Goal: Communication & Community: Share content

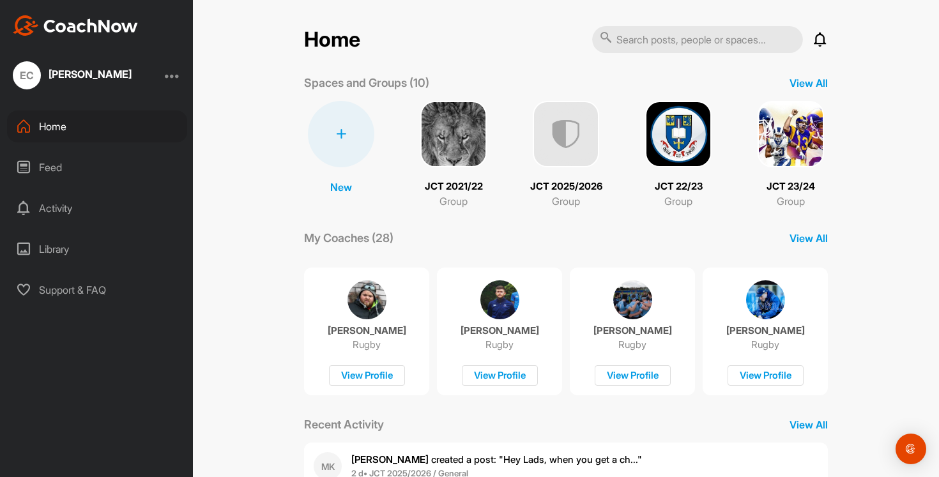
click at [787, 152] on img at bounding box center [791, 134] width 66 height 66
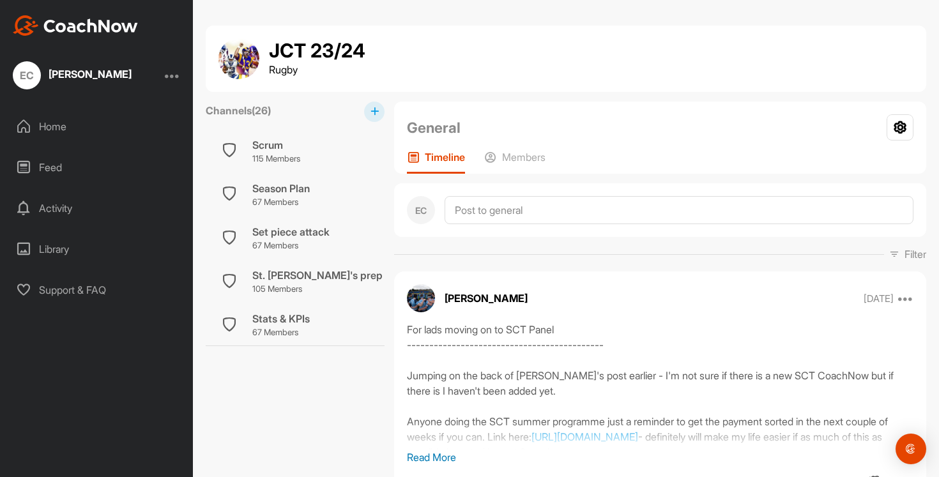
scroll to position [787, 0]
click at [305, 235] on div "Set piece attack" at bounding box center [290, 234] width 77 height 15
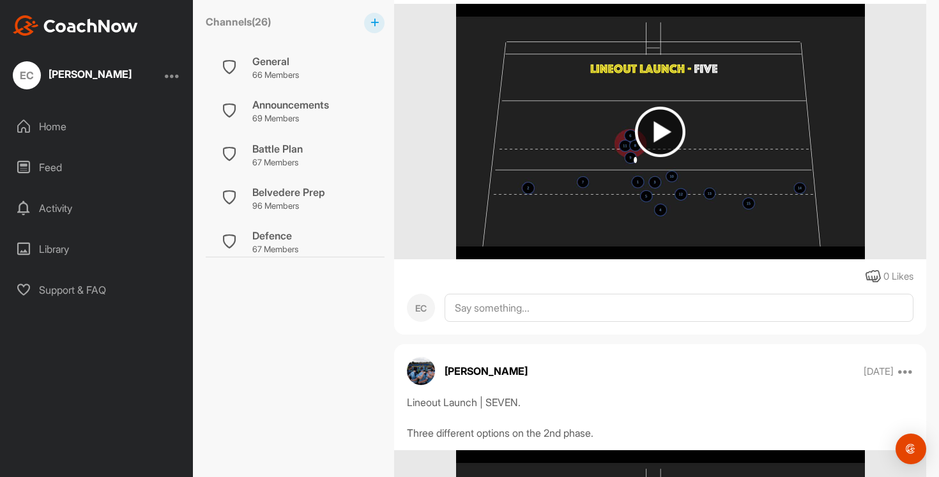
scroll to position [1117, 0]
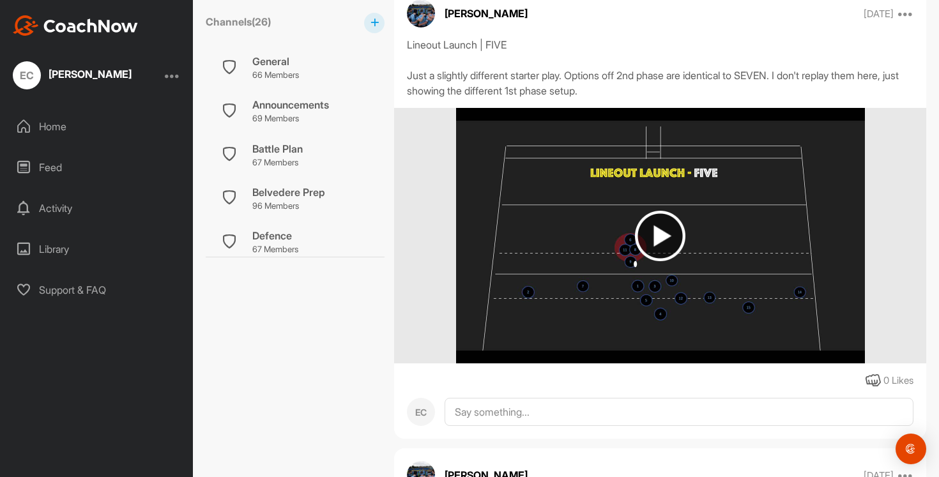
click at [656, 214] on img at bounding box center [660, 236] width 50 height 50
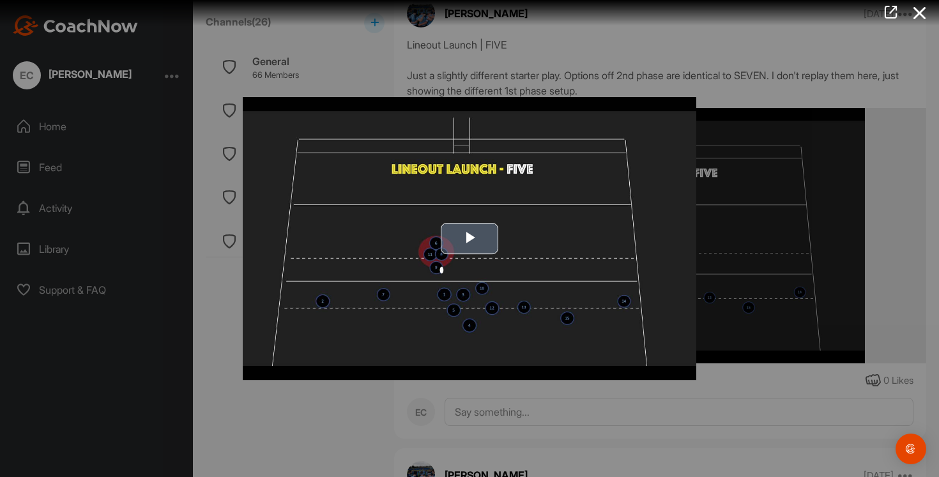
click at [470, 239] on span "Video Player" at bounding box center [470, 239] width 0 height 0
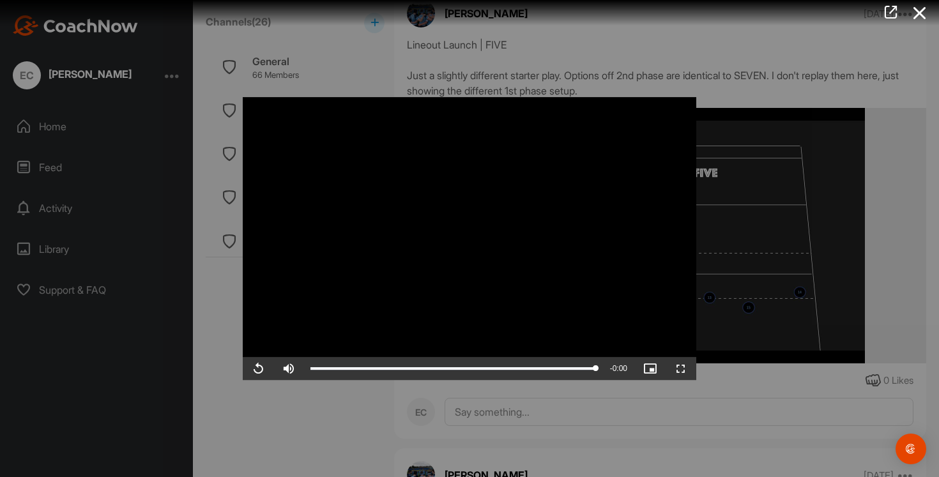
click at [769, 275] on div at bounding box center [469, 238] width 939 height 477
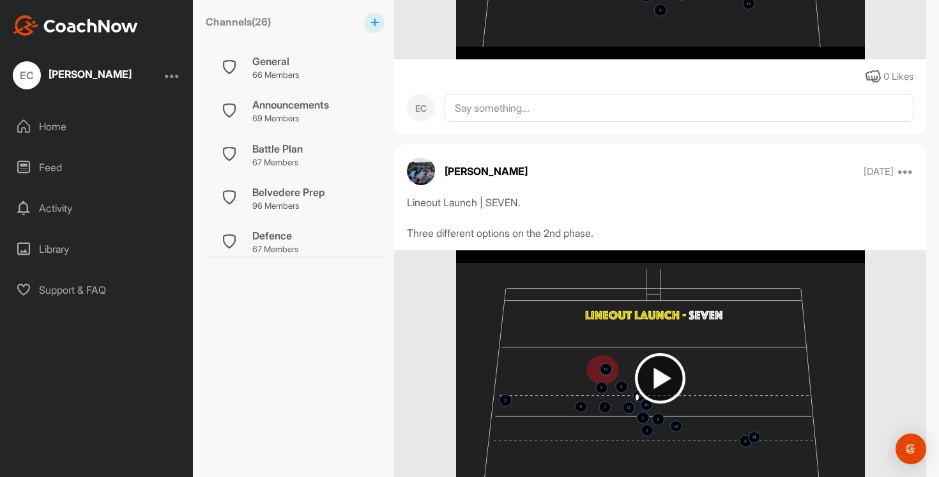
scroll to position [1548, 0]
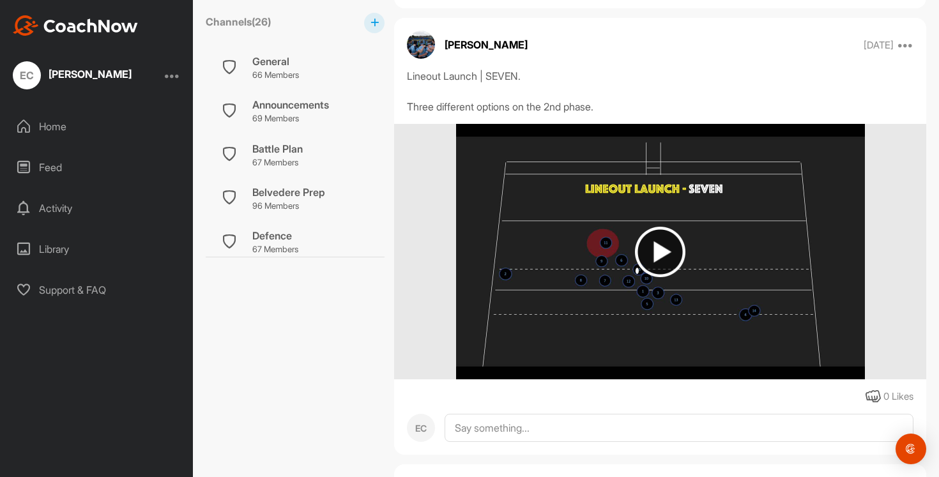
click at [663, 250] on img at bounding box center [660, 252] width 50 height 50
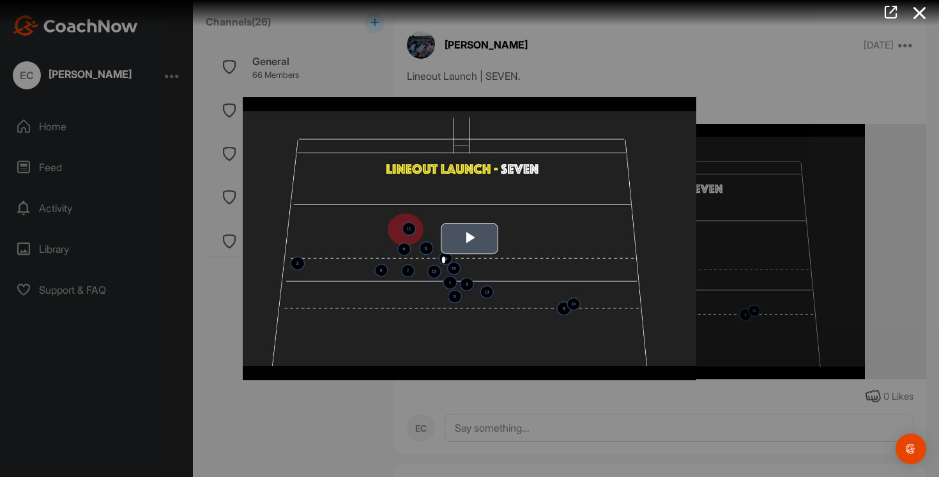
click at [470, 239] on span "Video Player" at bounding box center [470, 239] width 0 height 0
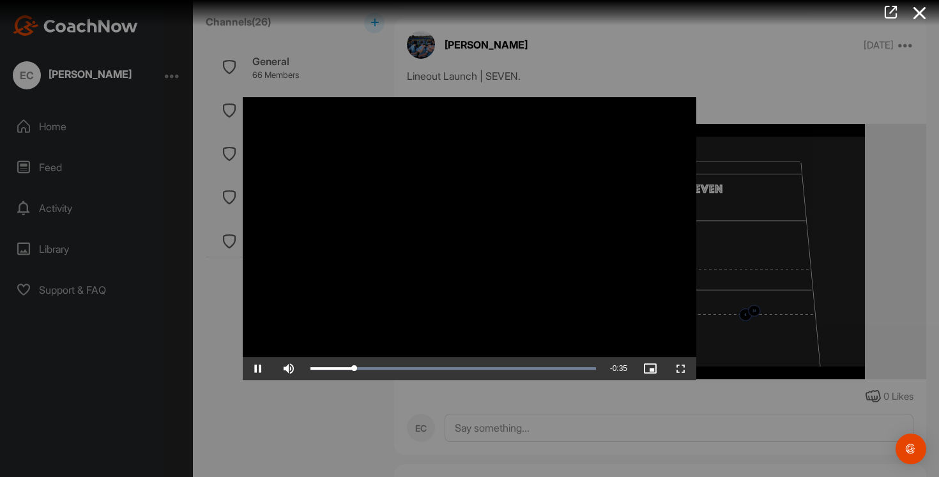
click at [727, 210] on div at bounding box center [469, 238] width 939 height 477
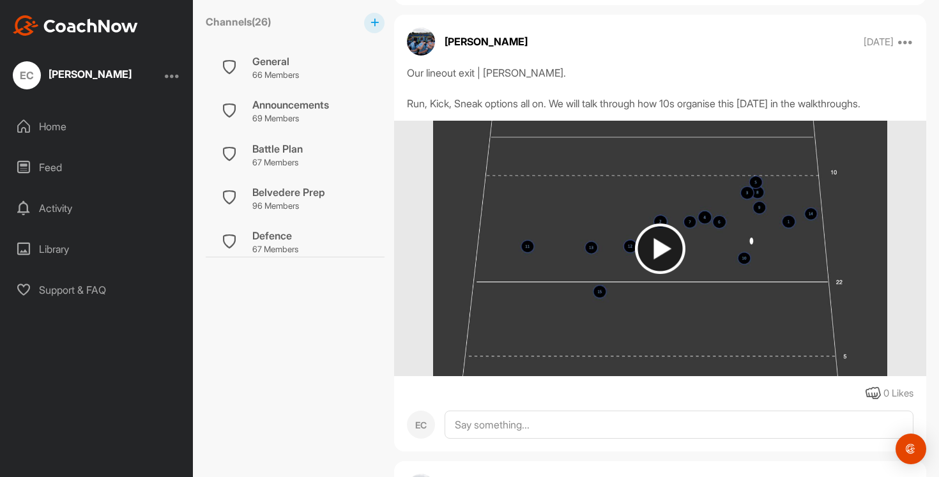
scroll to position [2497, 0]
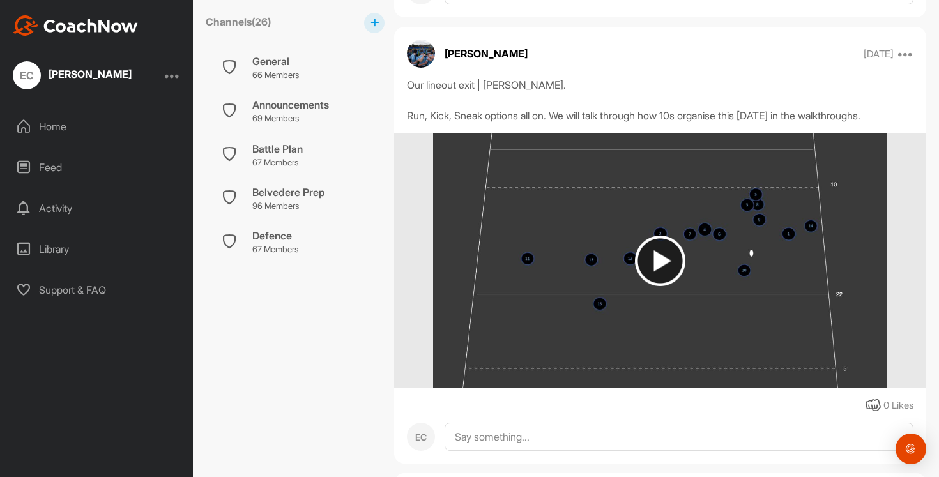
click at [664, 255] on img at bounding box center [660, 261] width 50 height 50
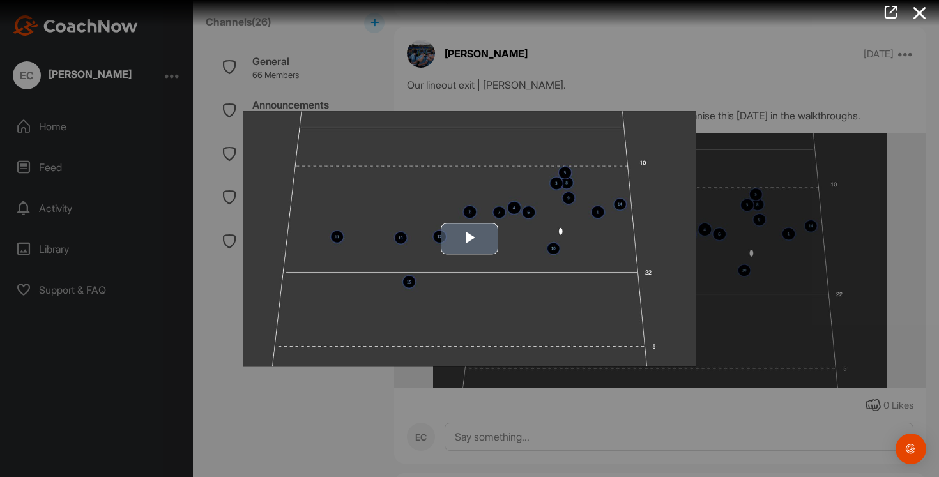
click at [470, 239] on span "Video Player" at bounding box center [470, 239] width 0 height 0
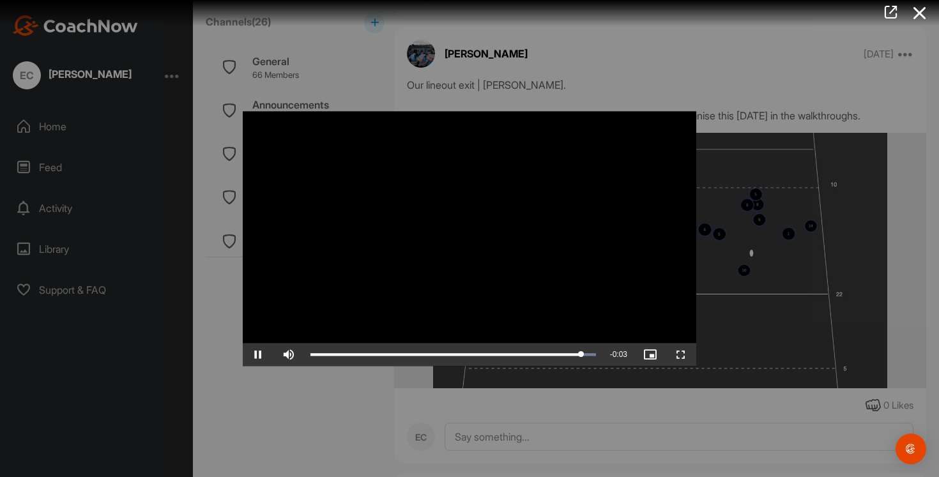
click at [797, 242] on div at bounding box center [469, 238] width 939 height 477
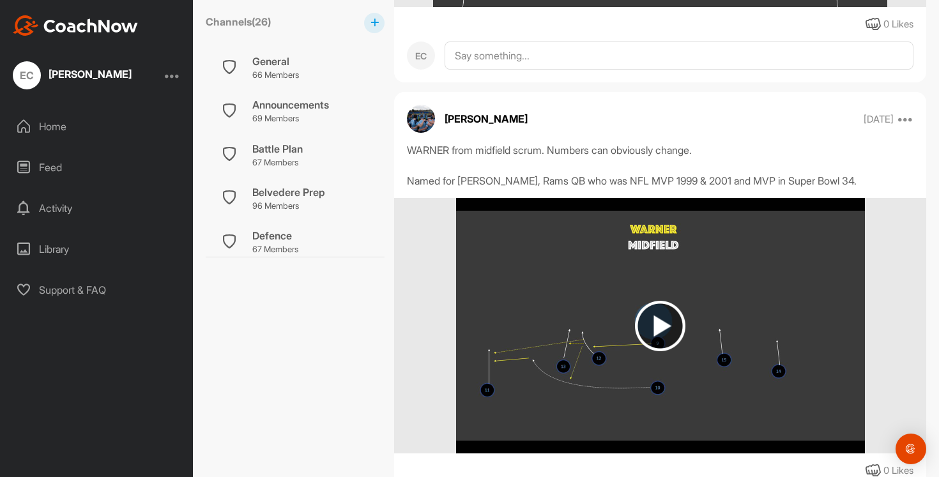
scroll to position [2908, 0]
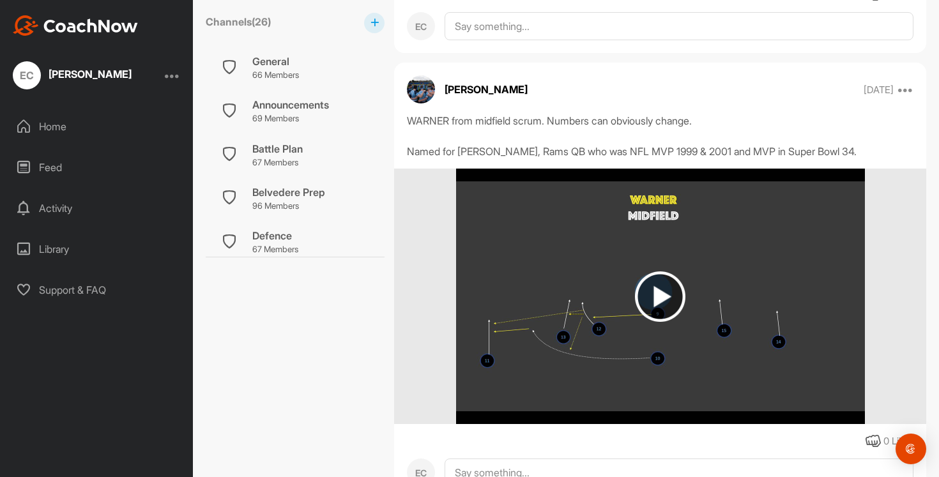
click at [657, 297] on img at bounding box center [660, 297] width 50 height 50
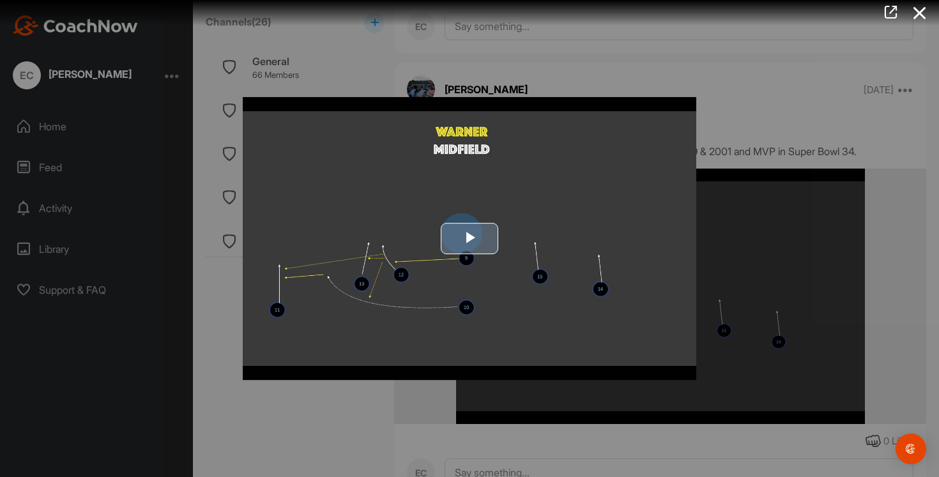
click at [470, 239] on span "Video Player" at bounding box center [470, 239] width 0 height 0
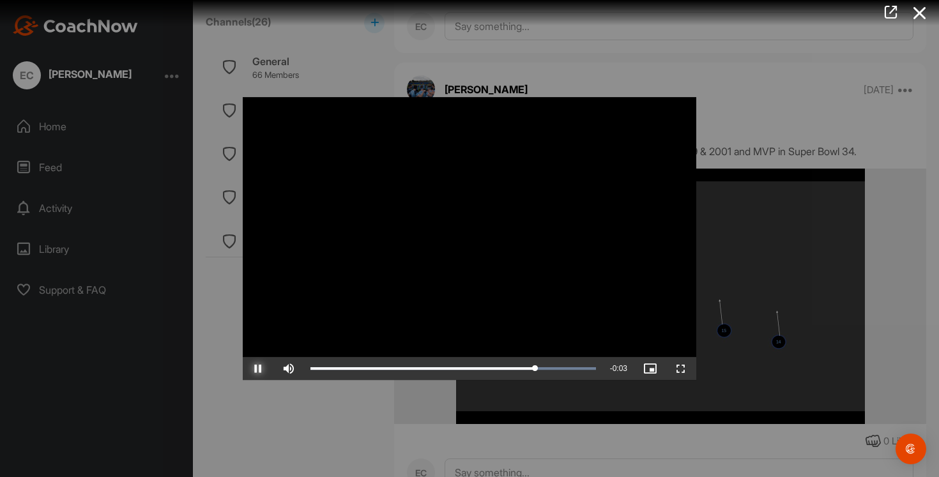
click at [255, 369] on span "Video Player" at bounding box center [258, 369] width 31 height 0
click at [310, 403] on div at bounding box center [469, 238] width 939 height 477
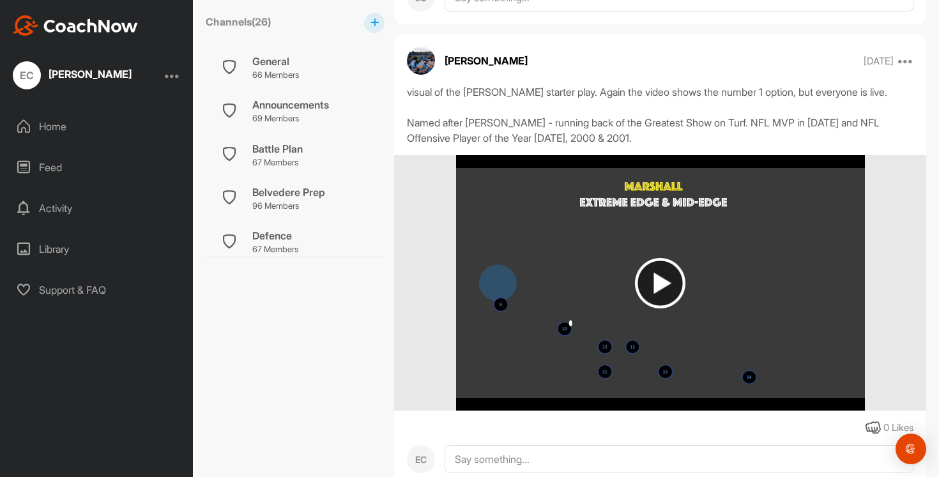
scroll to position [3801, 0]
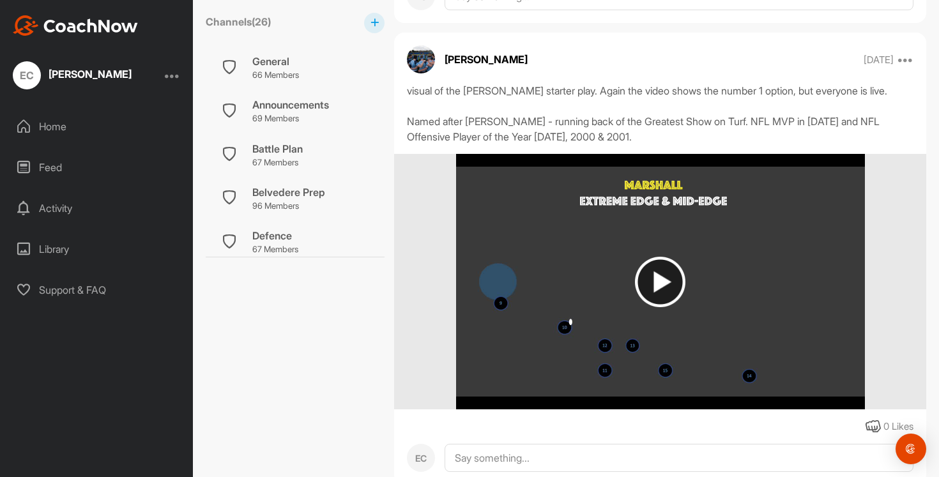
click at [650, 289] on img at bounding box center [660, 282] width 50 height 50
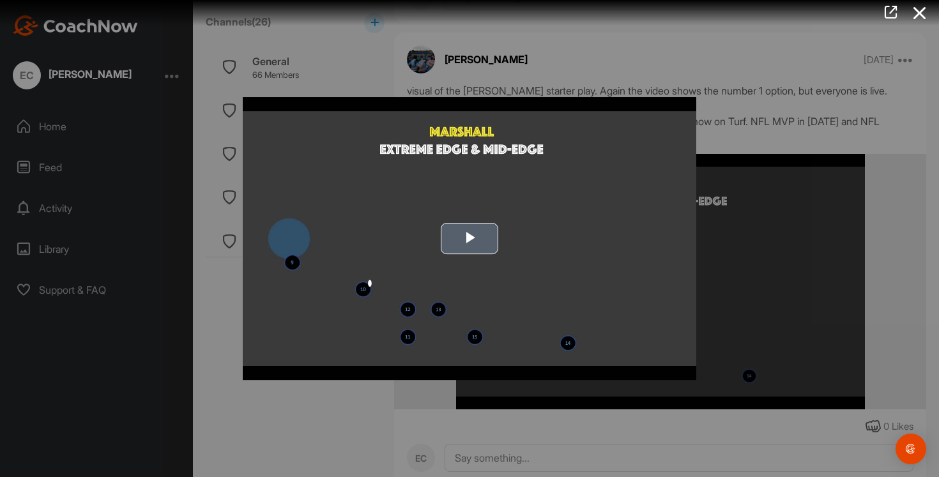
click at [470, 239] on span "Video Player" at bounding box center [470, 239] width 0 height 0
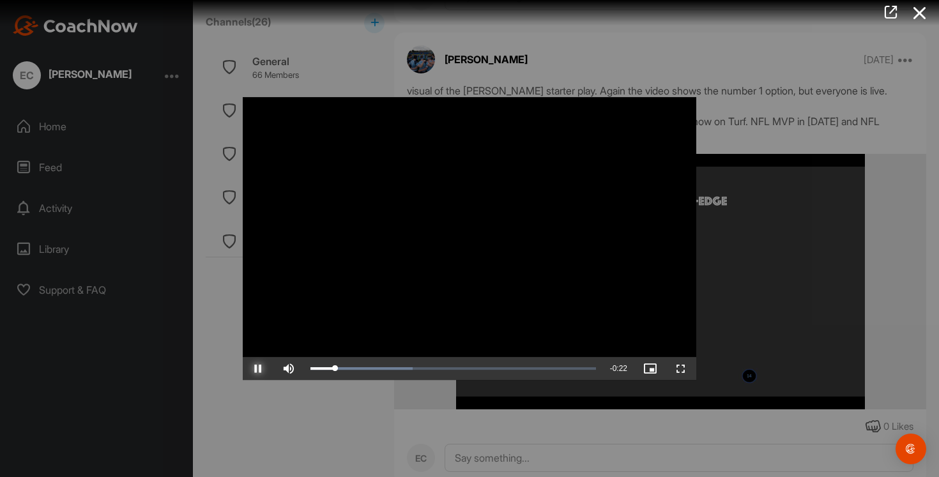
click at [253, 369] on span "Video Player" at bounding box center [258, 369] width 31 height 0
click at [254, 369] on span "Video Player" at bounding box center [258, 369] width 31 height 0
click at [247, 411] on div at bounding box center [469, 238] width 939 height 477
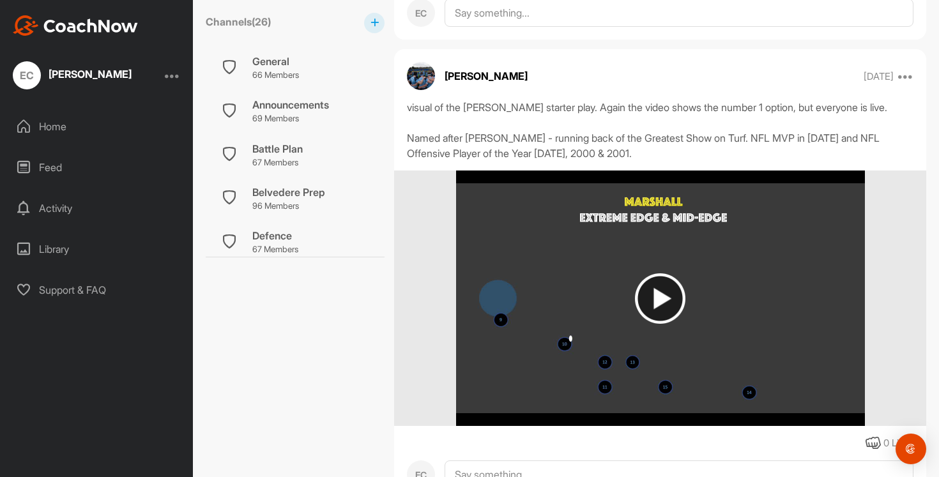
scroll to position [3836, 0]
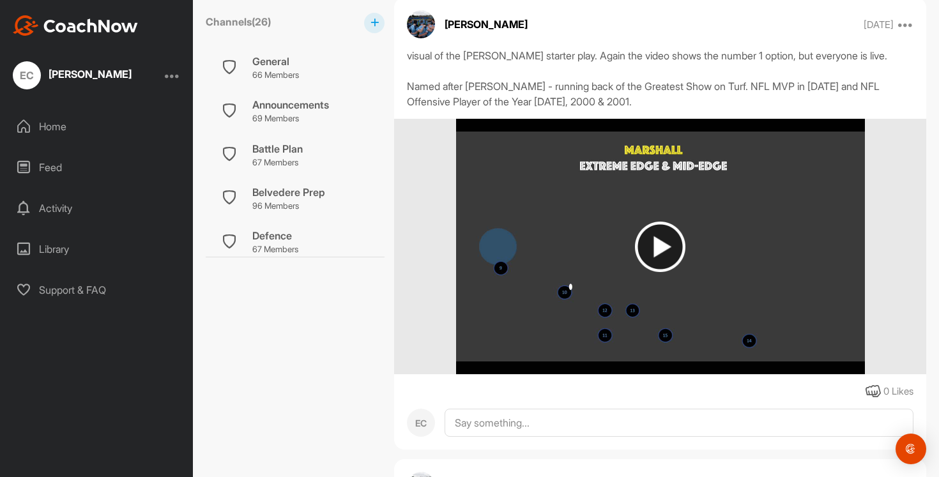
click at [654, 247] on img at bounding box center [660, 247] width 50 height 50
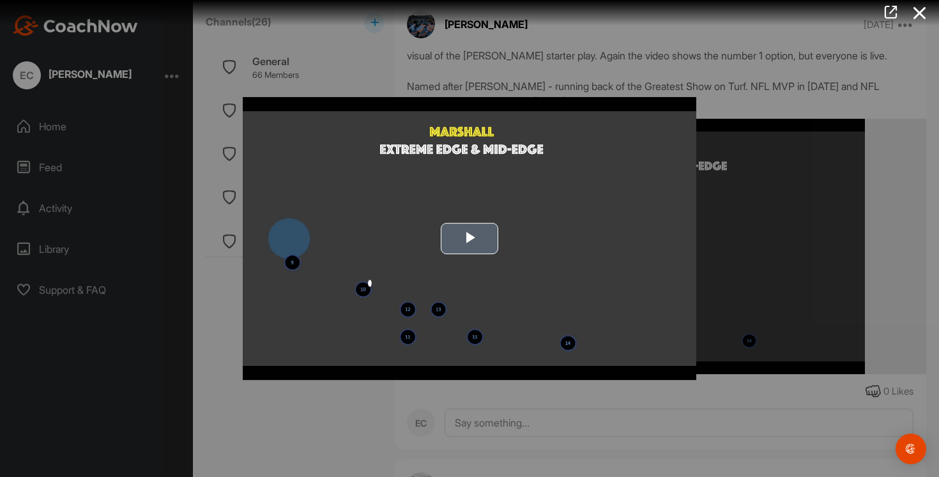
click at [470, 239] on span "Video Player" at bounding box center [470, 239] width 0 height 0
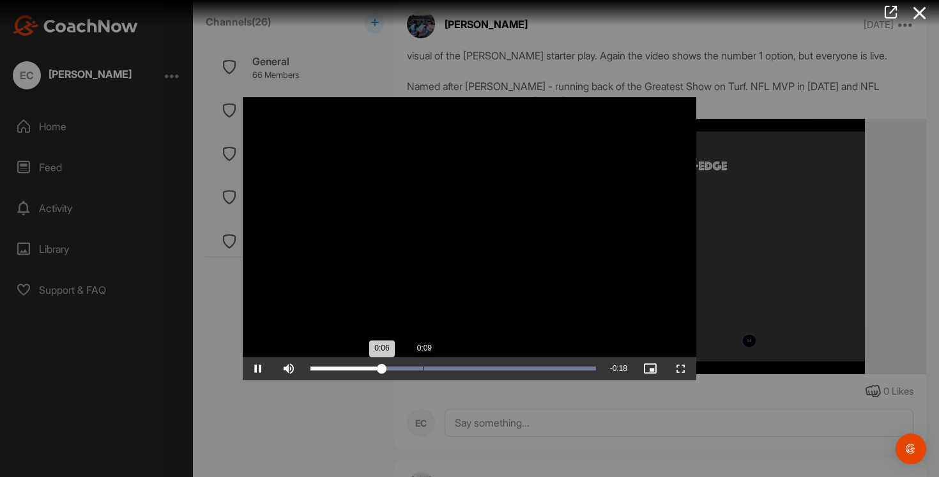
click at [424, 367] on div "Loaded : 100.00% 0:09 0:06" at bounding box center [454, 369] width 286 height 4
click at [329, 427] on div at bounding box center [469, 238] width 939 height 477
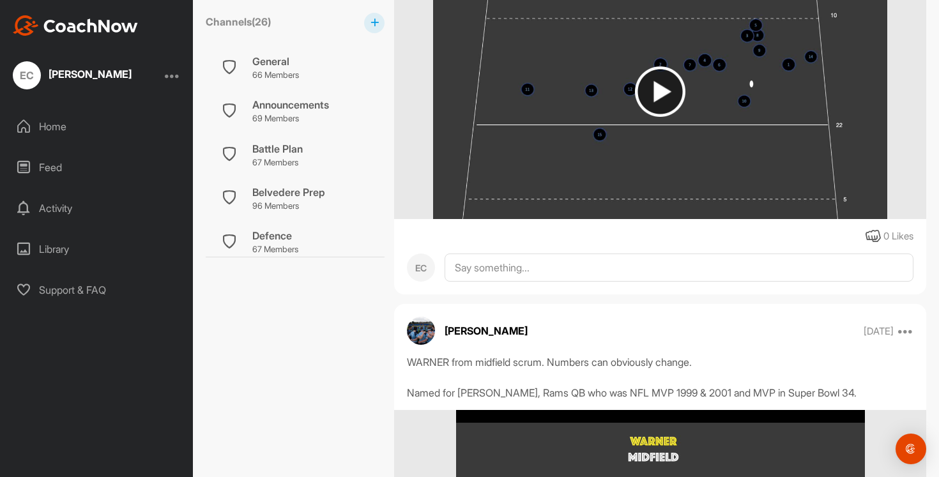
scroll to position [2569, 0]
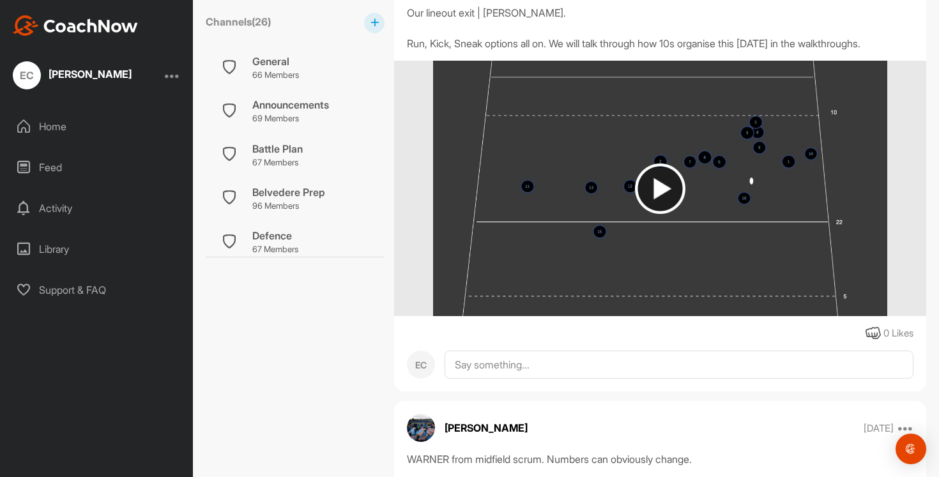
click at [52, 137] on div "Home" at bounding box center [97, 127] width 180 height 32
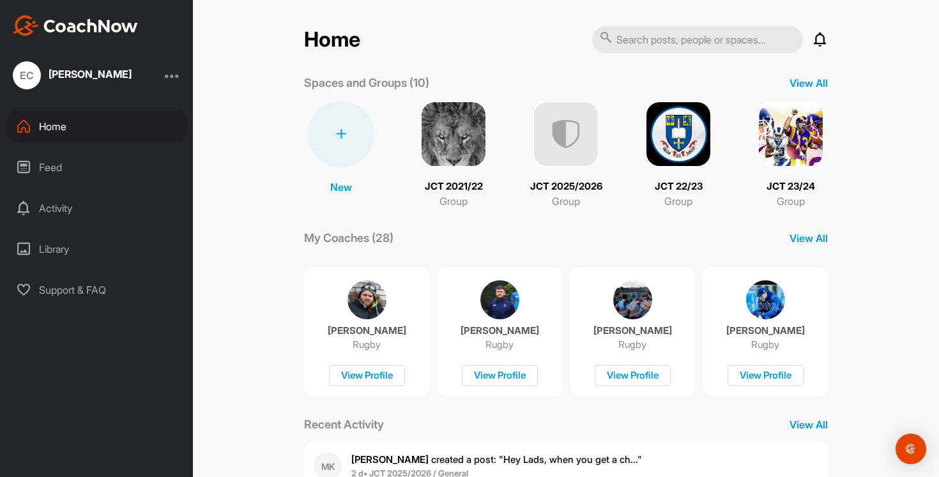
click at [673, 140] on img at bounding box center [678, 134] width 66 height 66
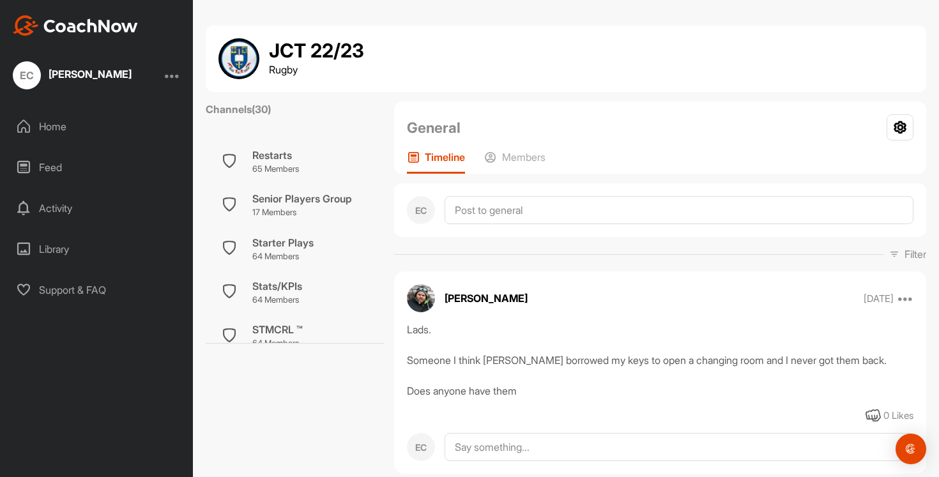
scroll to position [914, 0]
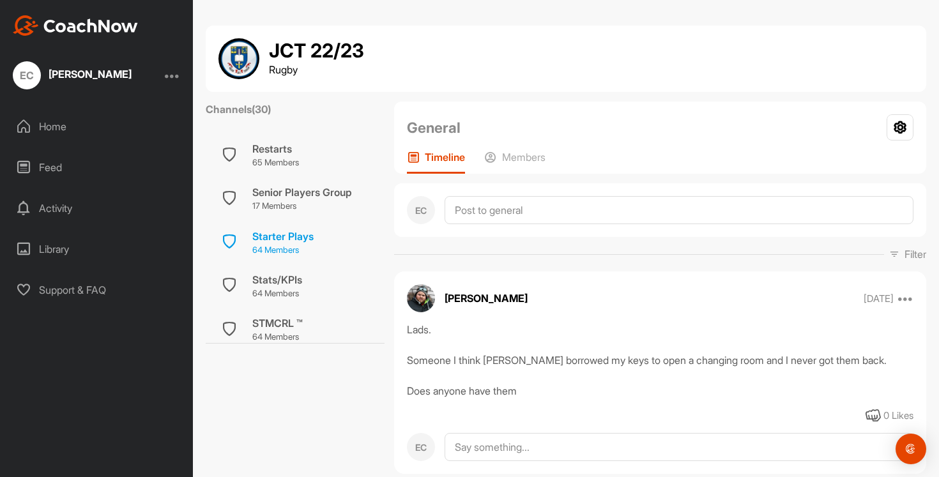
click at [273, 245] on p "64 Members" at bounding box center [282, 250] width 61 height 13
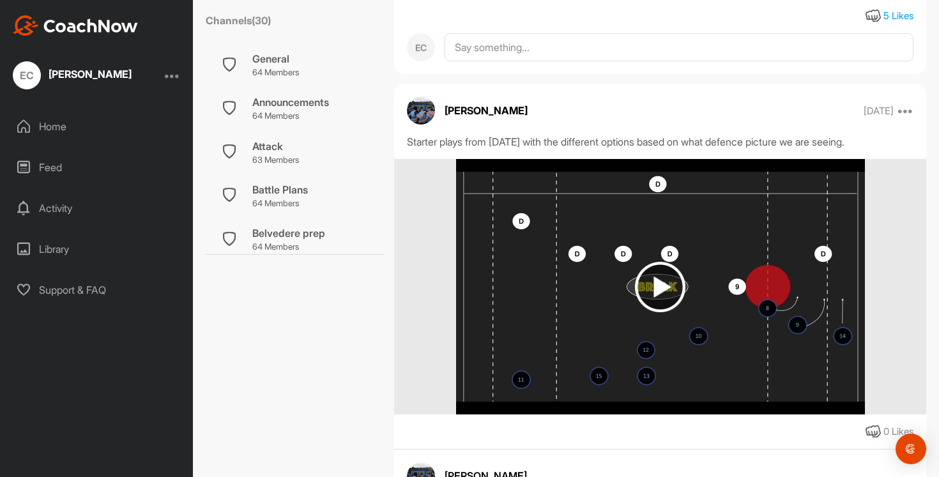
scroll to position [916, 0]
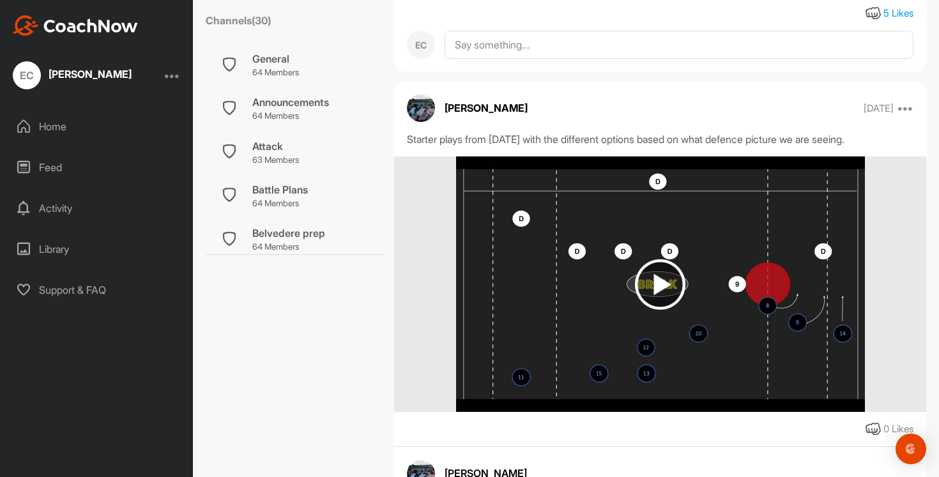
click at [651, 272] on img at bounding box center [660, 284] width 50 height 50
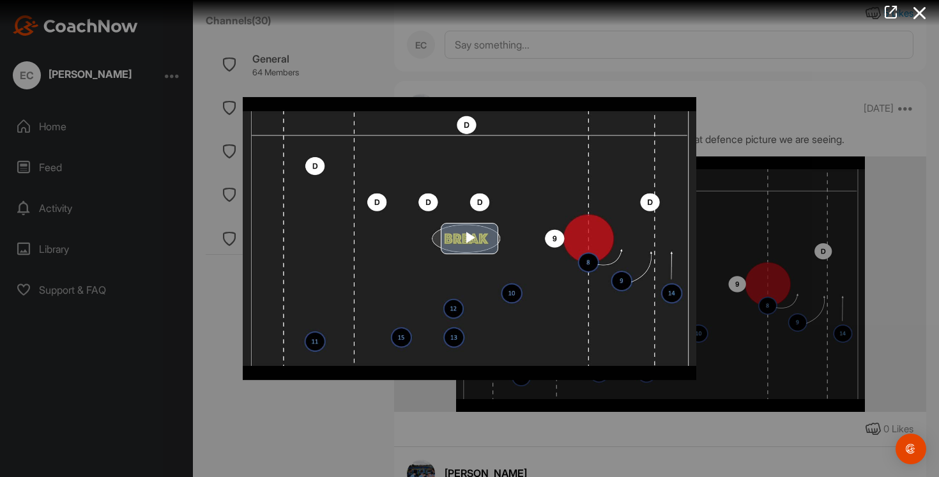
click at [470, 239] on span "Video Player" at bounding box center [470, 239] width 0 height 0
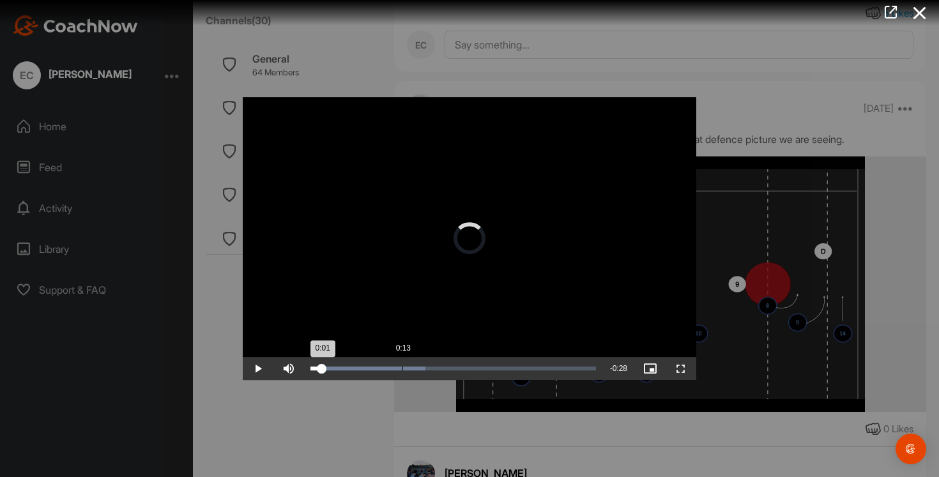
click at [402, 359] on div "Loaded : 40.40% 0:13 0:01" at bounding box center [453, 368] width 298 height 23
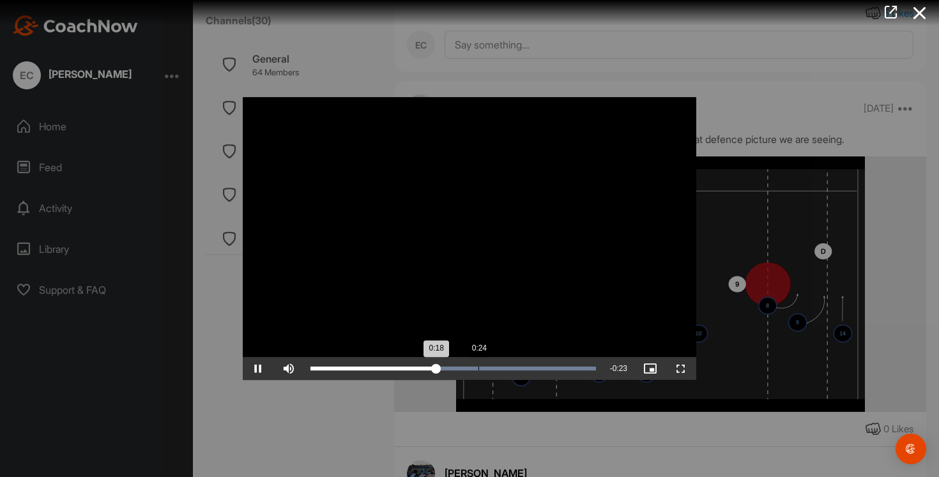
click at [478, 365] on div "Loaded : 100.00% 0:24 0:18" at bounding box center [453, 368] width 298 height 23
click at [250, 369] on span "Video Player" at bounding box center [258, 369] width 31 height 0
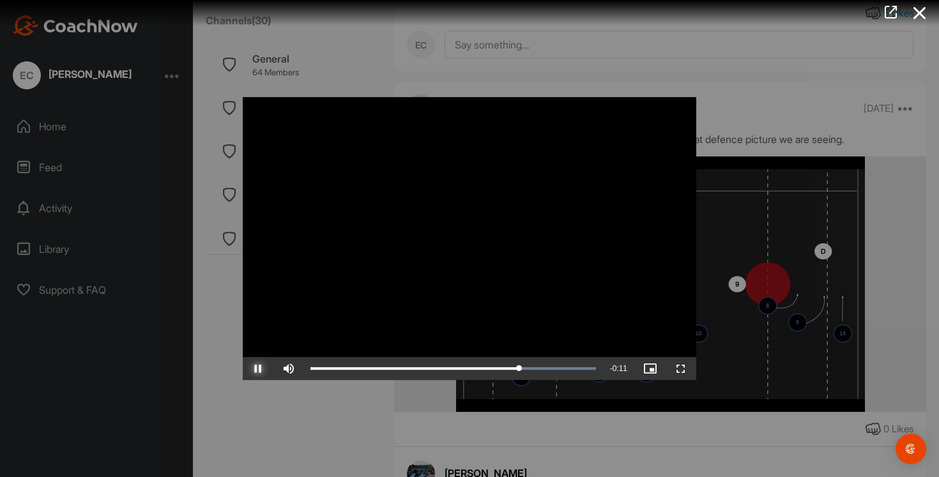
click at [256, 369] on span "Video Player" at bounding box center [258, 369] width 31 height 0
click at [549, 367] on div "Loaded : 100.00% 0:34 0:30" at bounding box center [454, 369] width 286 height 4
click at [567, 367] on div "Loaded : 100.00% 0:37 0:34" at bounding box center [454, 369] width 286 height 4
click at [404, 429] on div at bounding box center [469, 238] width 939 height 477
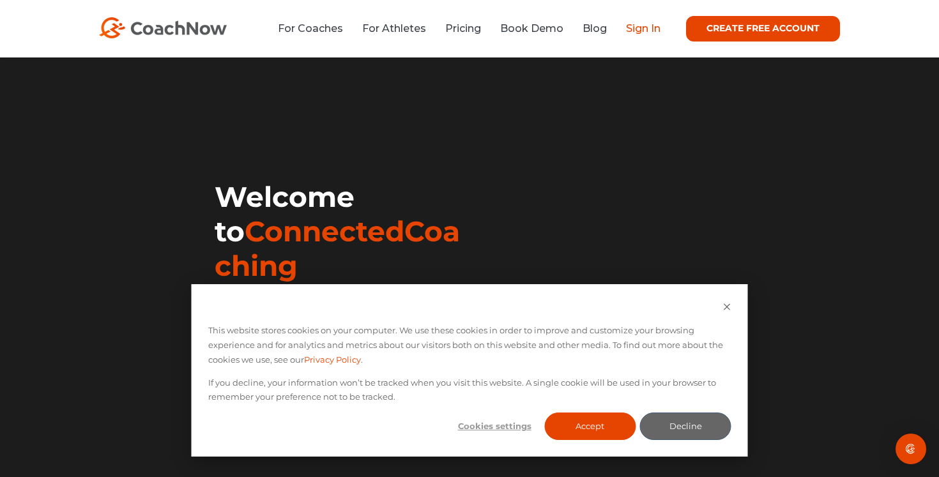
click at [641, 30] on link "Sign In" at bounding box center [643, 28] width 35 height 12
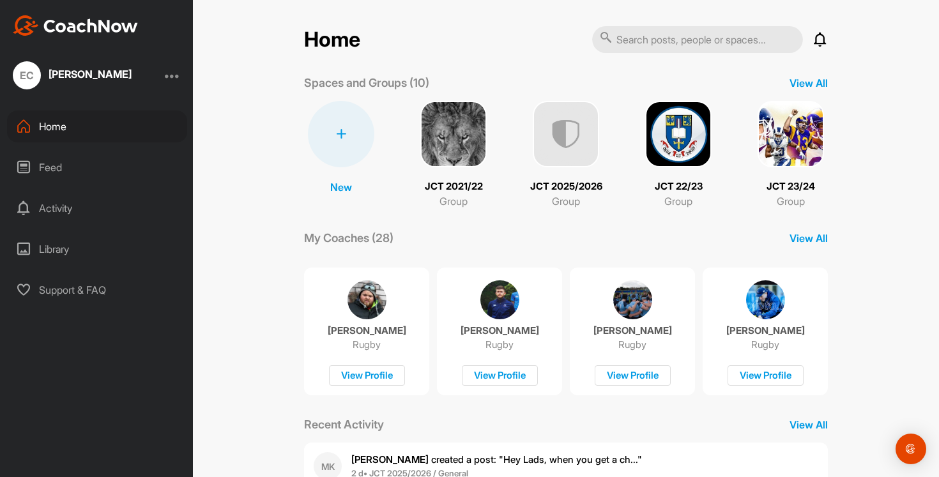
click at [574, 147] on img at bounding box center [566, 134] width 66 height 66
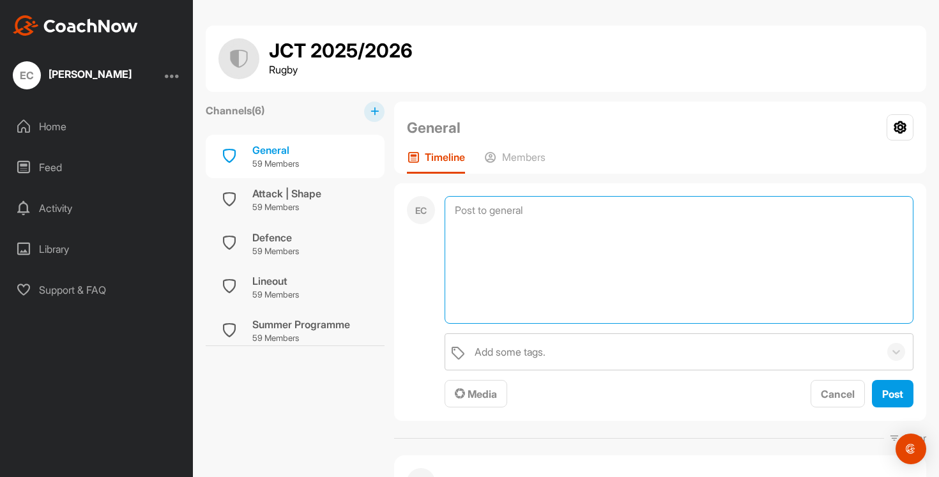
click at [492, 204] on textarea at bounding box center [679, 260] width 469 height 128
type textarea "t"
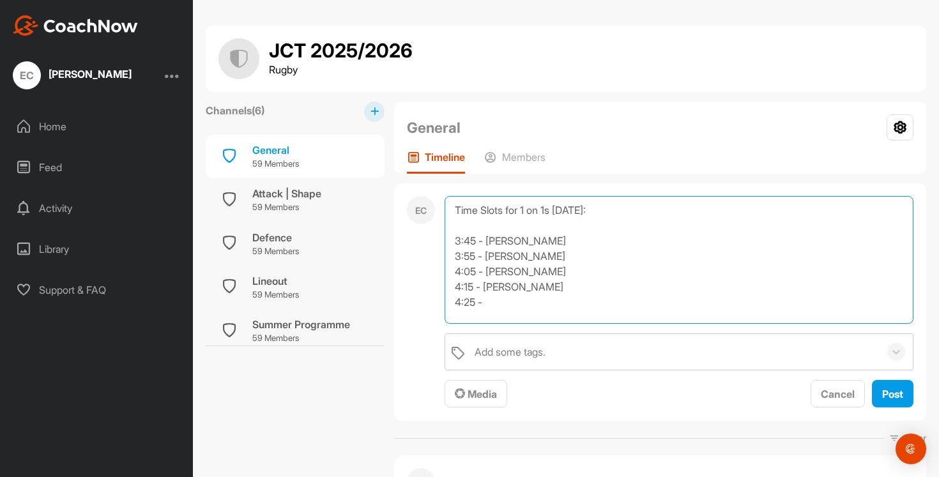
click at [557, 273] on textarea "Time Slots for 1 on 1s tomorrow: 3:45 - Mark Gunne 3:55 - Ronan McGlaughlin 4:0…" at bounding box center [679, 260] width 469 height 128
click at [550, 242] on textarea "Time Slots for 1 on 1s tomorrow: 3:45 - Mark Gunne 3:55 - Ronan McGlaughlin 4:0…" at bounding box center [679, 260] width 469 height 128
click at [516, 271] on textarea "Time Slots for 1 on 1s tomorrow: 3:45 - Charles Gallagher 3:55 - Ronan McGlaugh…" at bounding box center [679, 260] width 469 height 128
click at [496, 311] on textarea "Time Slots for 1 on 1s tomorrow: 3:45 - Charles Gallagher 3:55 - Ronan McGlaugh…" at bounding box center [679, 260] width 469 height 128
click at [551, 286] on textarea "Time Slots for 1 on 1s tomorrow: 3:45 - Charles Gallagher 3:55 - Ronan McGlaugh…" at bounding box center [679, 260] width 469 height 128
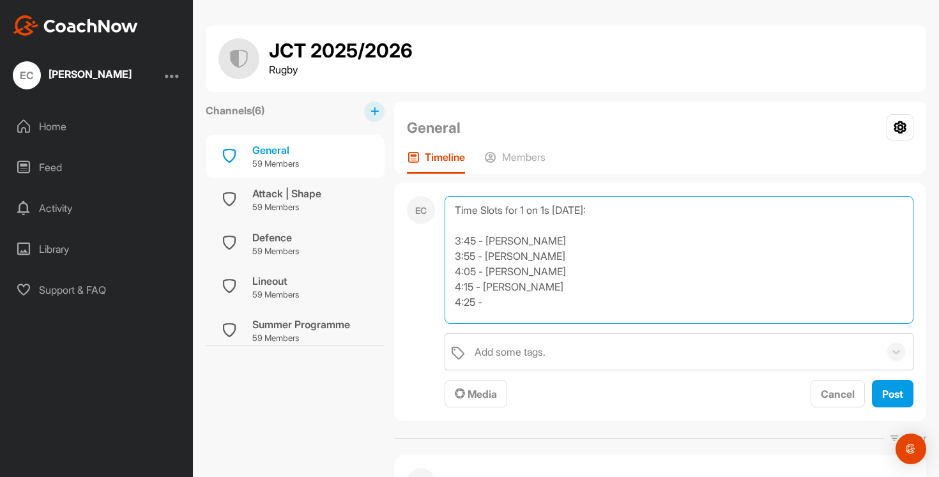
drag, startPoint x: 548, startPoint y: 286, endPoint x: 486, endPoint y: 286, distance: 62.6
click at [486, 286] on textarea "Time Slots for 1 on 1s tomorrow: 3:45 - Charles Gallagher 3:55 - Ronan McGlaugh…" at bounding box center [679, 260] width 469 height 128
click at [495, 303] on textarea "Time Slots for 1 on 1s tomorrow: 3:45 - Charles Gallagher 3:55 - Ronan McGlaugh…" at bounding box center [679, 260] width 469 height 128
type textarea "Time Slots for 1 on 1s tomorrow: 3:45 - Charles Gallagher 3:55 - Ronan McGlaugh…"
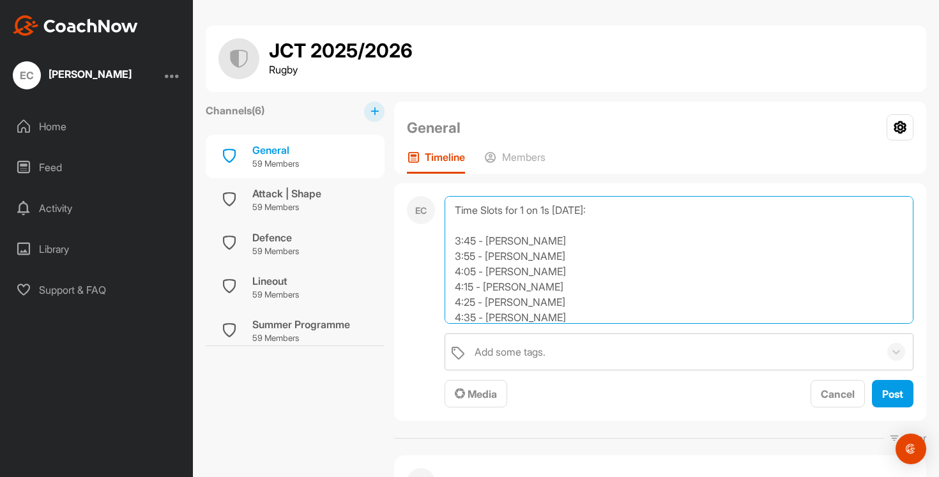
scroll to position [22, 0]
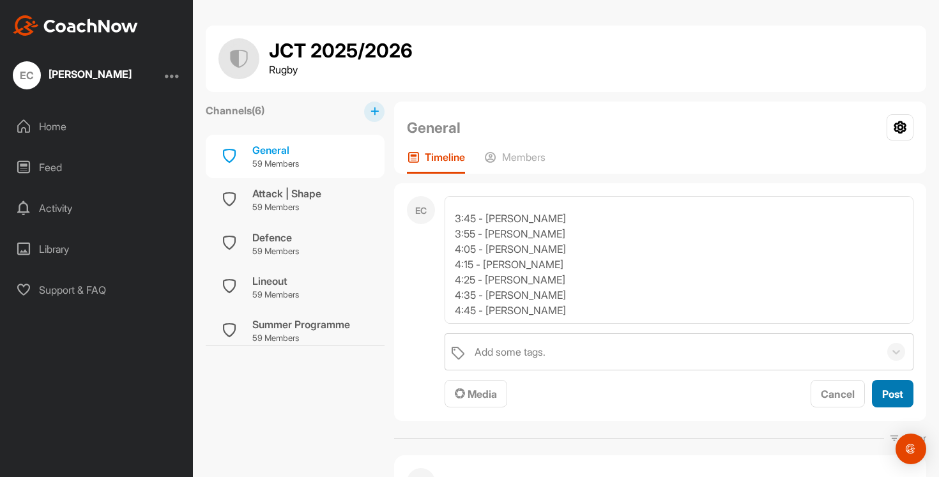
click at [883, 387] on div "Post" at bounding box center [892, 394] width 21 height 15
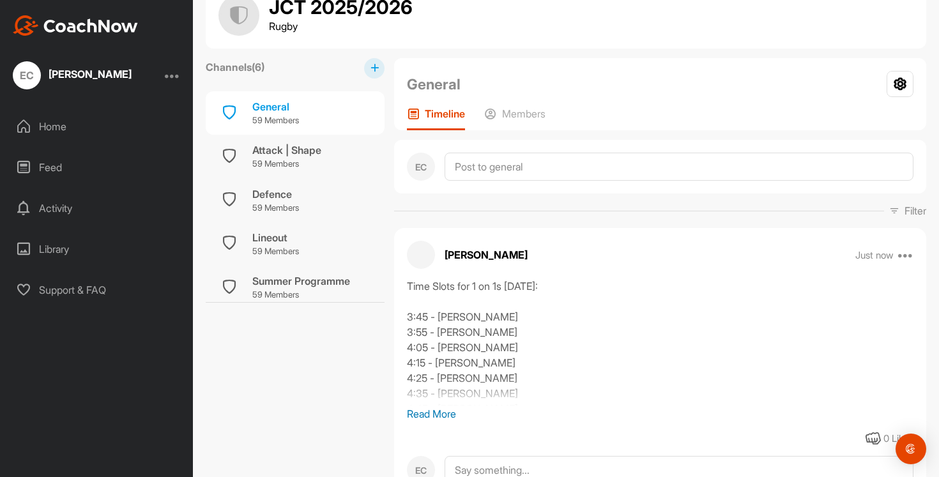
scroll to position [45, 0]
click at [419, 411] on p "Read More" at bounding box center [660, 412] width 507 height 15
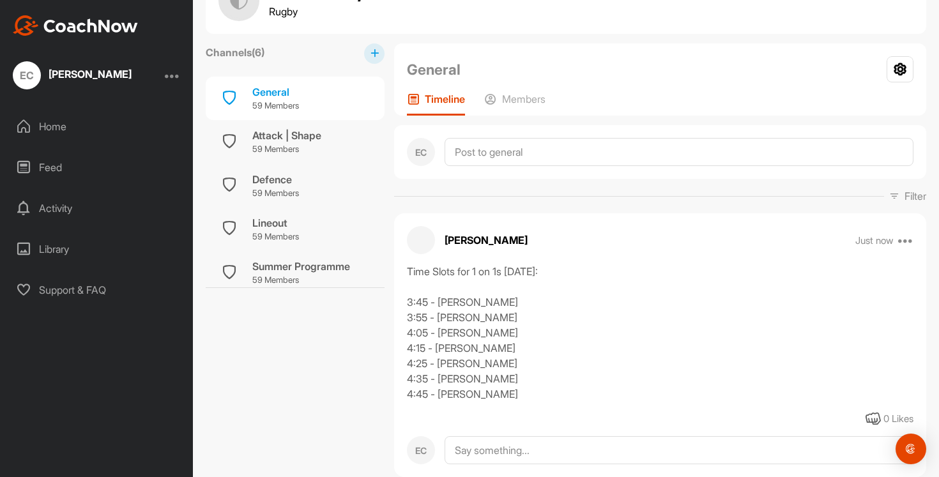
scroll to position [62, 0]
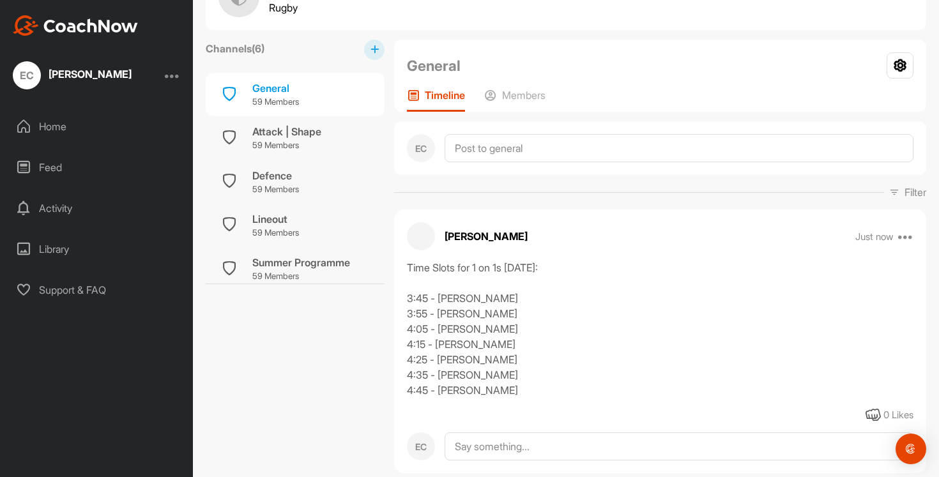
click at [67, 119] on div "Home" at bounding box center [97, 127] width 180 height 32
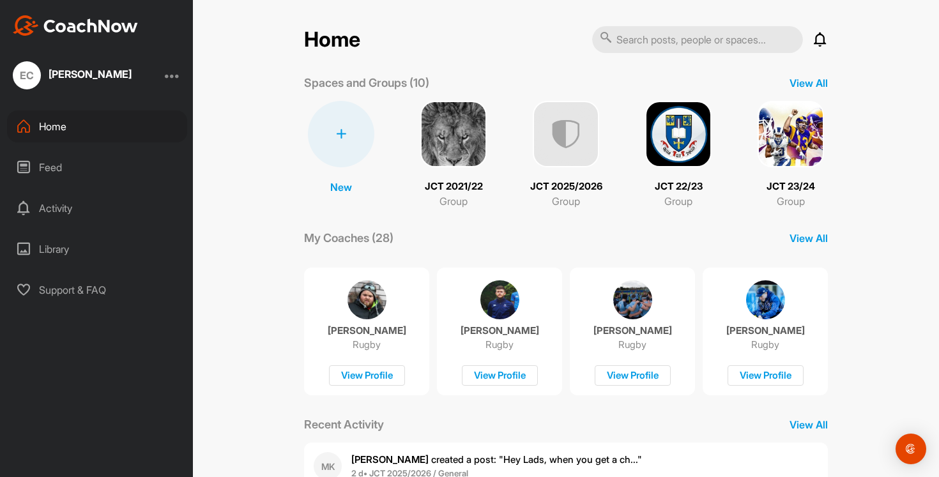
click at [661, 121] on img at bounding box center [678, 134] width 66 height 66
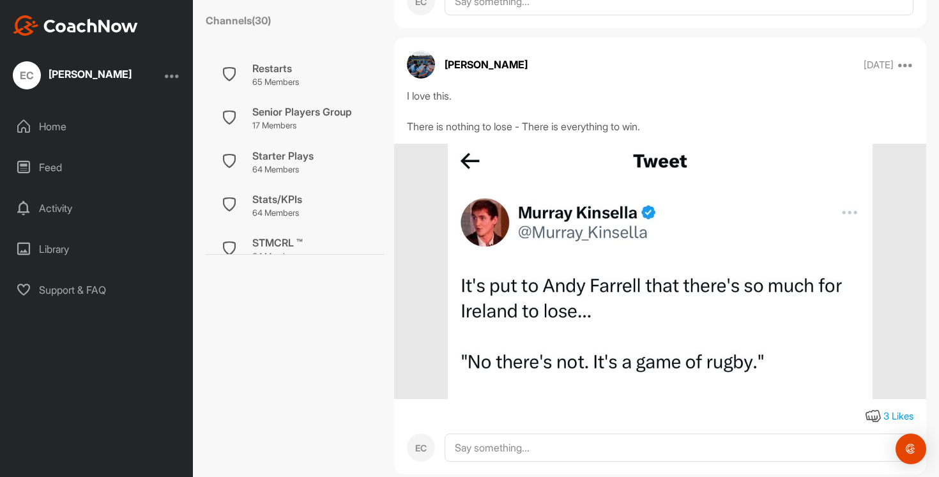
scroll to position [921, 0]
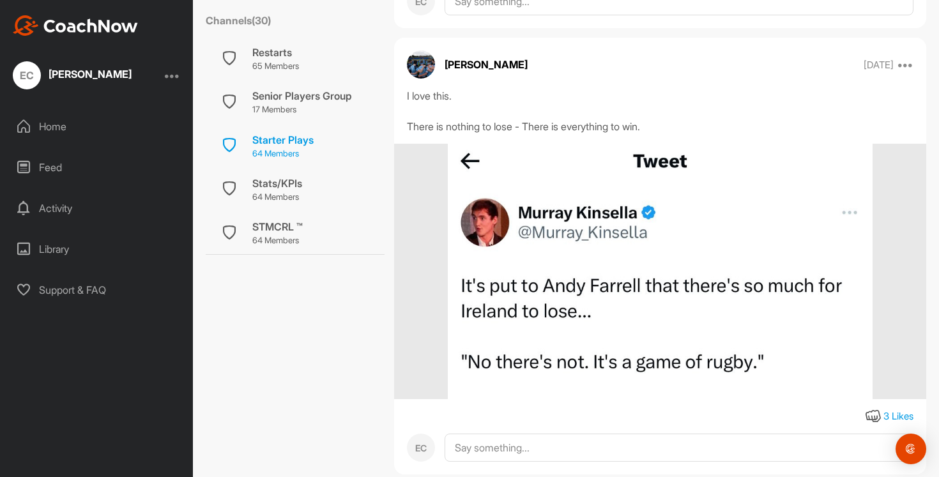
click at [295, 148] on p "64 Members" at bounding box center [282, 154] width 61 height 13
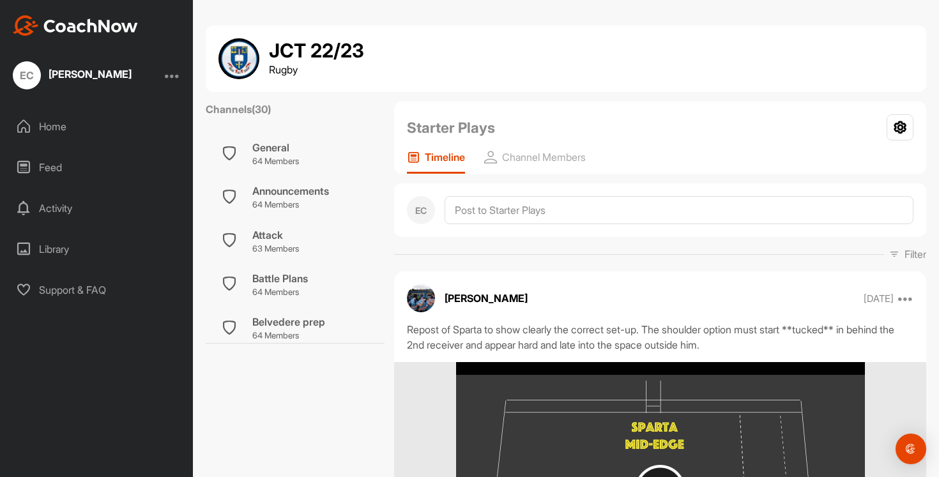
click at [64, 120] on div "Home" at bounding box center [97, 127] width 180 height 32
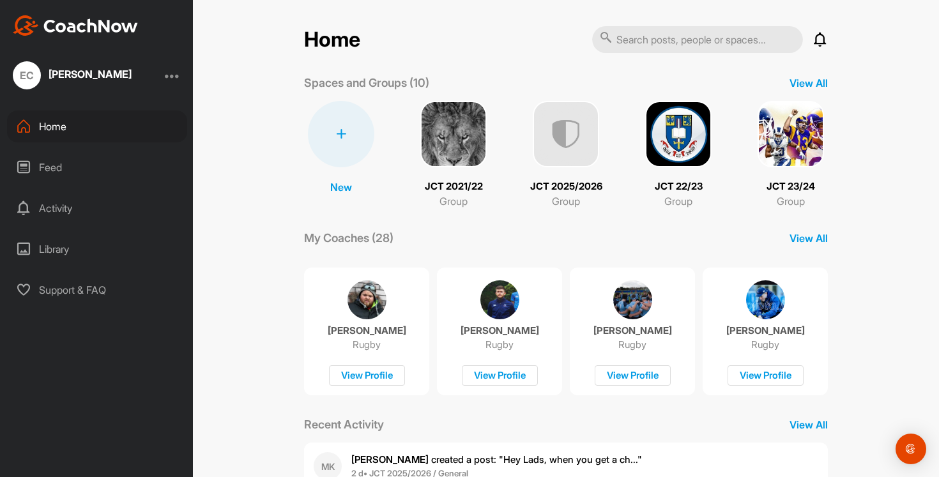
click at [577, 130] on img at bounding box center [566, 134] width 66 height 66
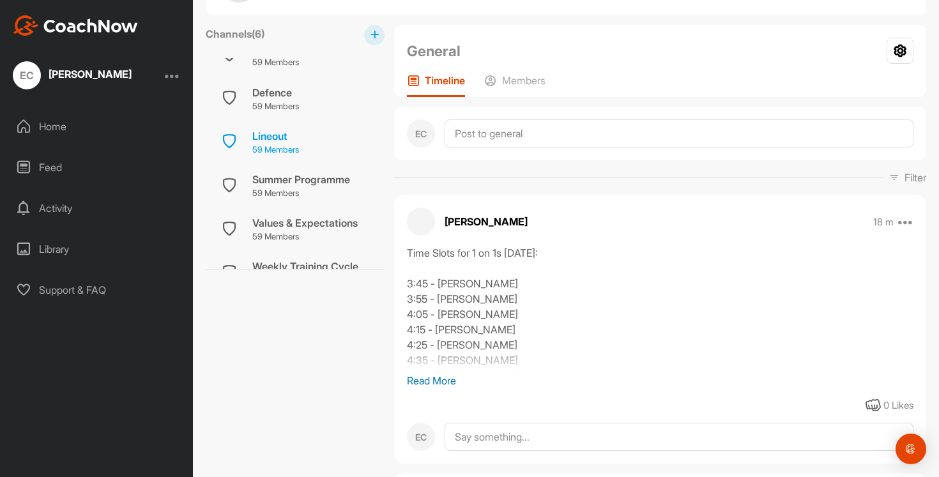
scroll to position [94, 0]
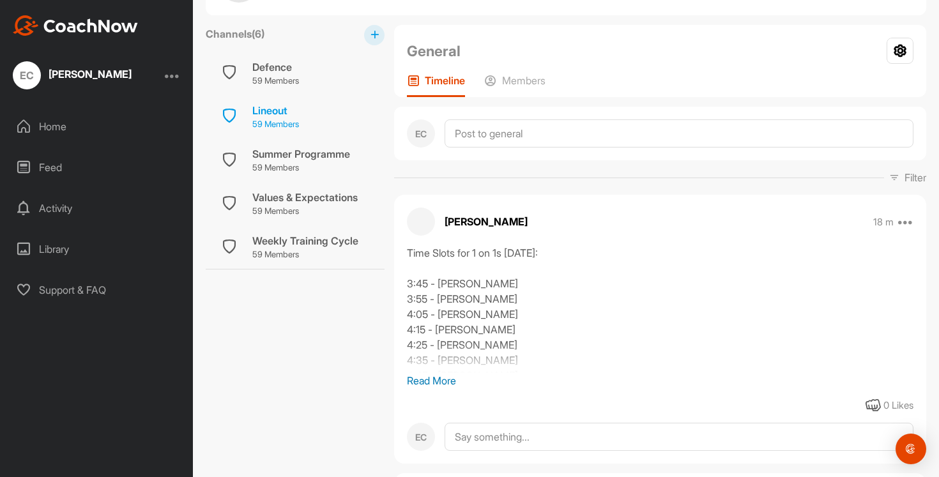
click at [282, 115] on div "Lineout" at bounding box center [275, 110] width 47 height 15
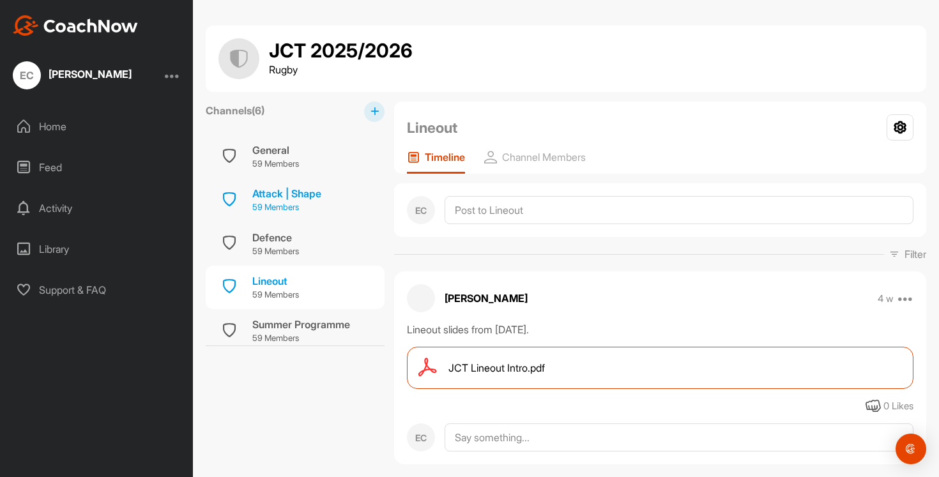
click at [286, 197] on div "Attack | Shape" at bounding box center [286, 193] width 69 height 15
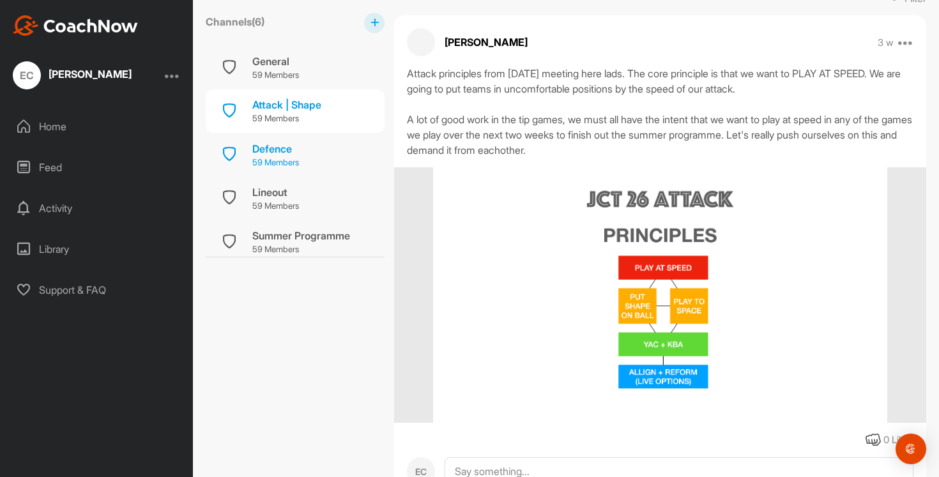
scroll to position [206, 0]
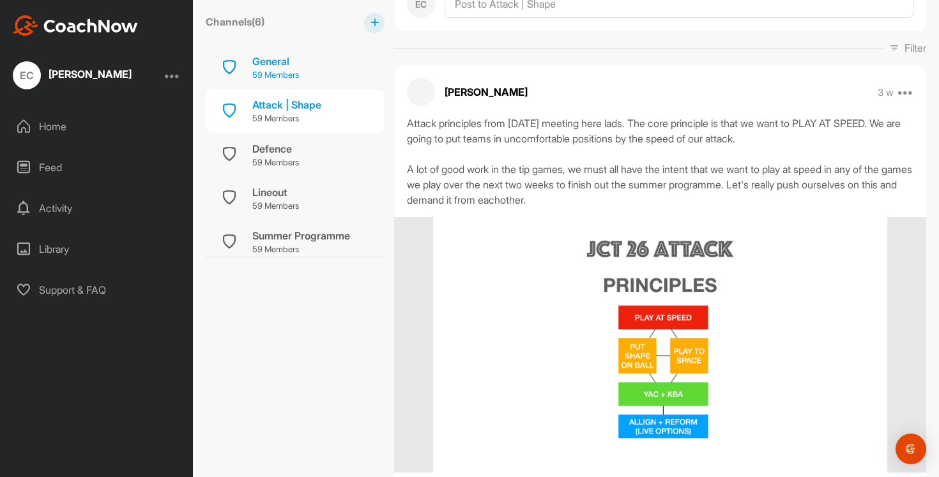
click at [279, 73] on p "59 Members" at bounding box center [275, 75] width 47 height 13
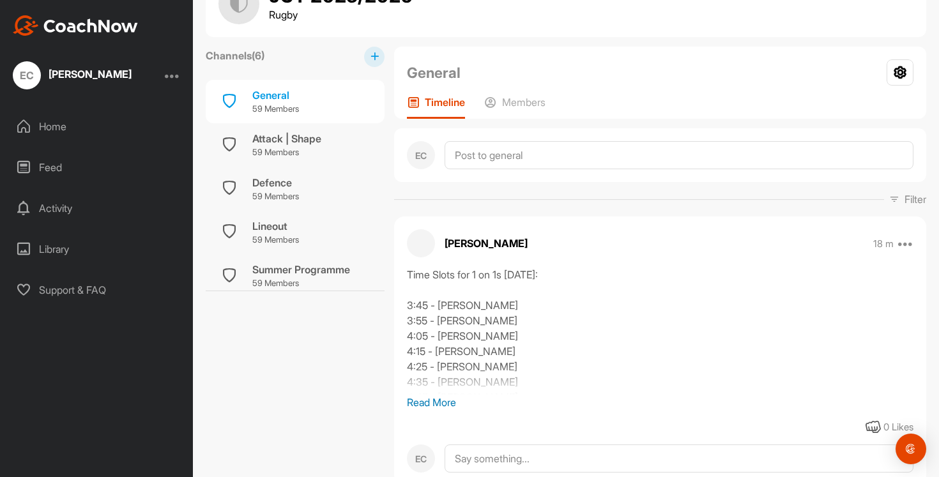
scroll to position [72, 0]
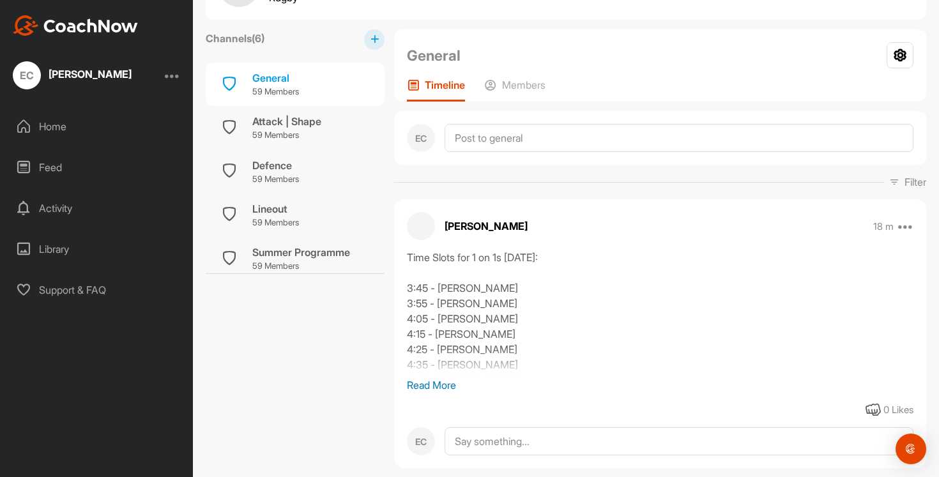
click at [454, 389] on p "Read More" at bounding box center [660, 385] width 507 height 15
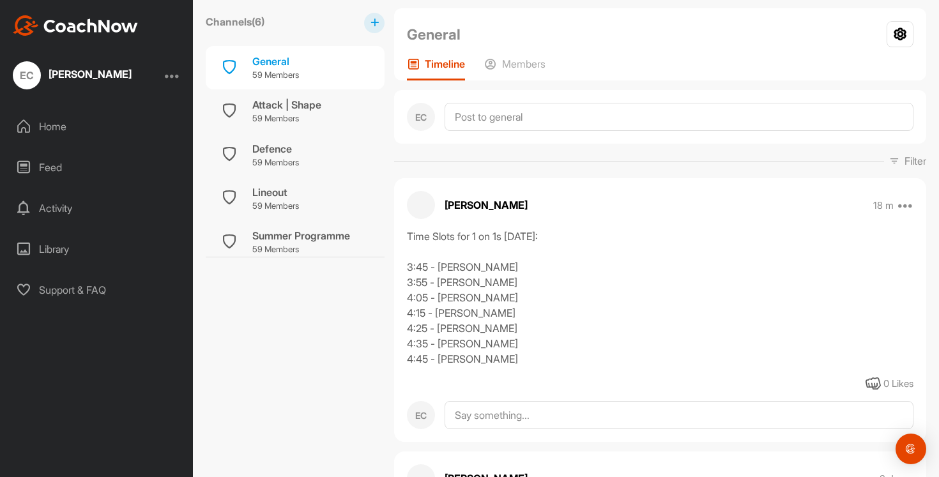
scroll to position [95, 0]
click at [81, 128] on div "Home" at bounding box center [97, 127] width 180 height 32
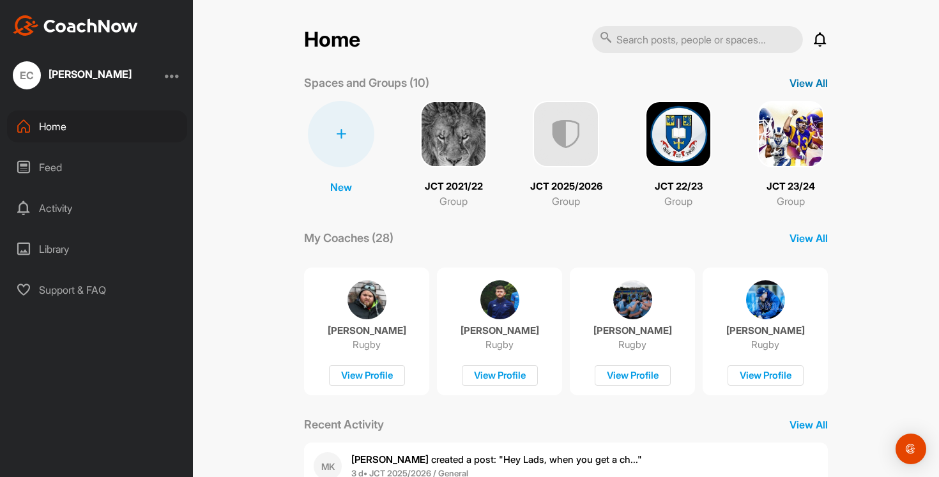
click at [815, 79] on p "View All" at bounding box center [809, 82] width 38 height 15
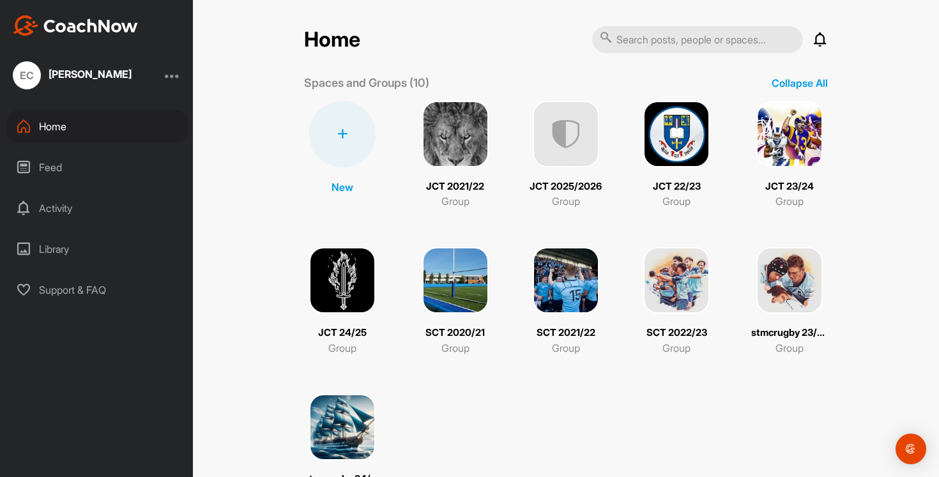
click at [556, 285] on img at bounding box center [566, 280] width 66 height 66
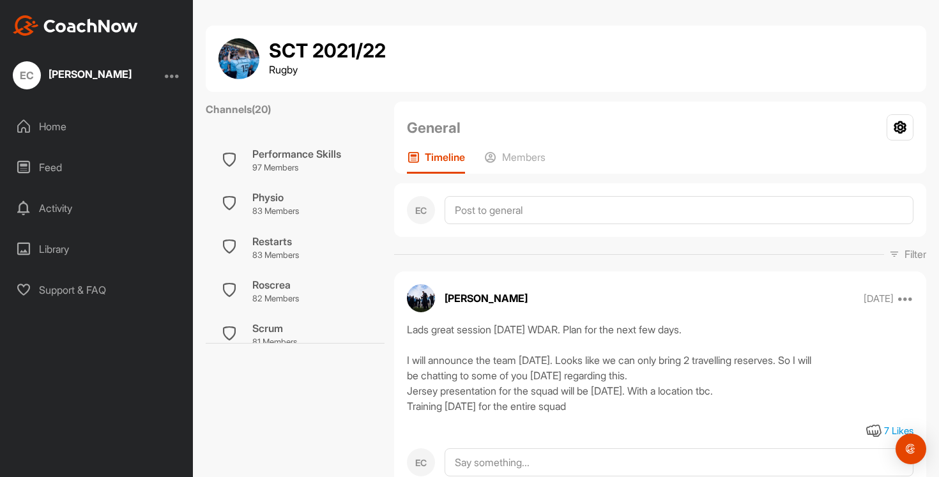
scroll to position [480, 0]
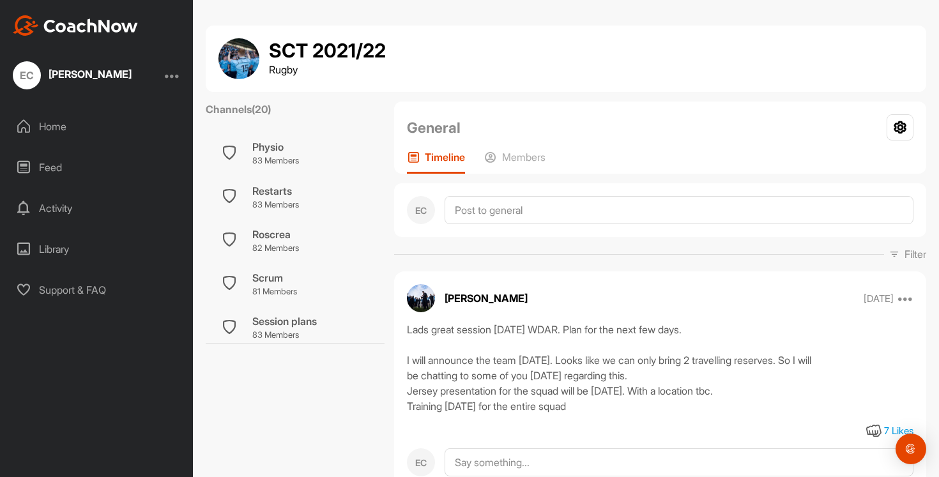
click at [279, 268] on div "Scrum 81 Members" at bounding box center [295, 284] width 179 height 43
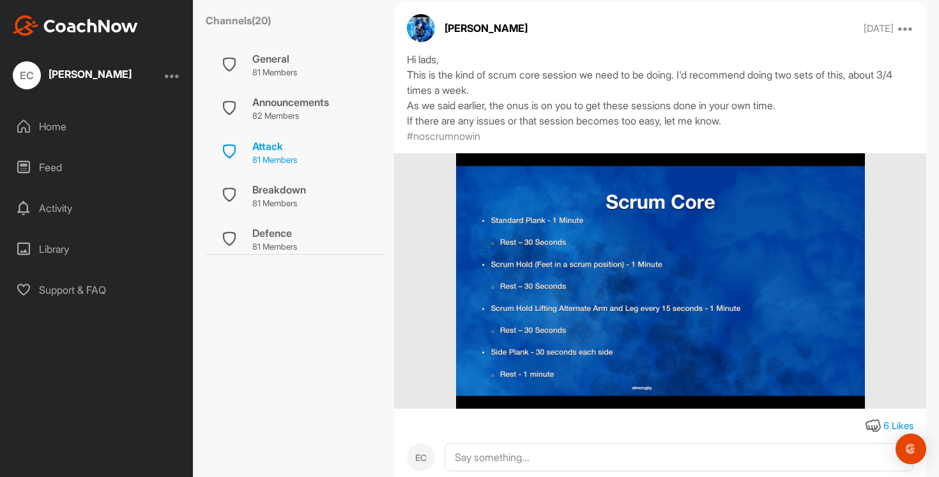
click at [283, 150] on div "Attack" at bounding box center [274, 146] width 45 height 15
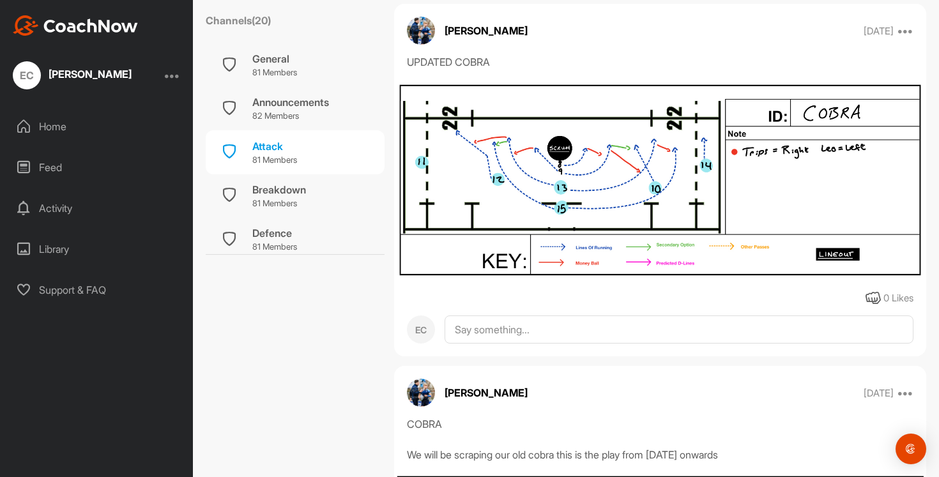
scroll to position [4167, 0]
